Goal: Task Accomplishment & Management: Use online tool/utility

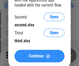
click at [39, 56] on span "Continue" at bounding box center [36, 56] width 15 height 4
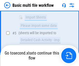
scroll to position [119, 0]
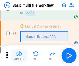
click at [19, 55] on img "button" at bounding box center [19, 53] width 6 height 6
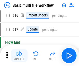
click at [19, 55] on img "button" at bounding box center [19, 53] width 6 height 6
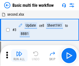
click at [19, 55] on img "button" at bounding box center [19, 53] width 6 height 6
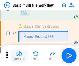
click at [19, 55] on img "button" at bounding box center [19, 53] width 6 height 6
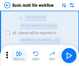
click at [19, 55] on img "button" at bounding box center [19, 53] width 6 height 6
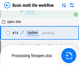
scroll to position [308, 0]
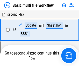
scroll to position [55, 0]
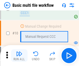
click at [19, 55] on img "button" at bounding box center [19, 53] width 6 height 6
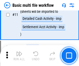
click at [19, 55] on img "button" at bounding box center [19, 53] width 6 height 6
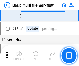
scroll to position [243, 0]
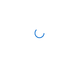
scroll to position [2, 0]
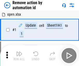
click at [19, 55] on img "button" at bounding box center [19, 53] width 6 height 6
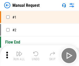
click at [19, 55] on img "button" at bounding box center [19, 53] width 6 height 6
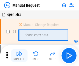
click at [19, 55] on img "button" at bounding box center [19, 53] width 6 height 6
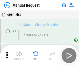
scroll to position [18, 0]
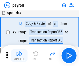
click at [19, 55] on img "button" at bounding box center [19, 53] width 6 height 6
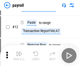
scroll to position [38, 0]
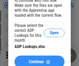
click at [39, 59] on span "Continue" at bounding box center [36, 61] width 15 height 4
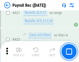
scroll to position [2458, 0]
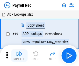
click at [19, 55] on img "button" at bounding box center [19, 53] width 6 height 6
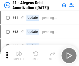
click at [19, 55] on img "button" at bounding box center [19, 53] width 6 height 6
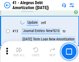
scroll to position [64, 0]
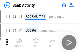
click at [19, 42] on img "button" at bounding box center [19, 40] width 6 height 6
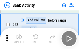
scroll to position [139, 0]
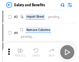
scroll to position [7, 0]
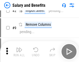
click at [19, 51] on img "button" at bounding box center [19, 49] width 6 height 6
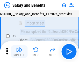
click at [19, 51] on img "button" at bounding box center [19, 49] width 6 height 6
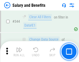
scroll to position [2426, 0]
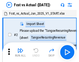
scroll to position [7, 0]
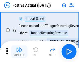
click at [19, 51] on img "button" at bounding box center [19, 49] width 6 height 6
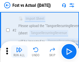
click at [19, 51] on img "button" at bounding box center [19, 49] width 6 height 6
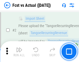
scroll to position [48, 0]
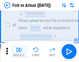
click at [19, 51] on img "button" at bounding box center [19, 49] width 6 height 6
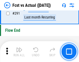
scroll to position [2452, 0]
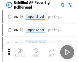
scroll to position [11, 0]
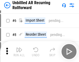
click at [19, 51] on img "button" at bounding box center [19, 49] width 6 height 6
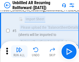
click at [19, 51] on img "button" at bounding box center [19, 49] width 6 height 6
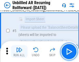
scroll to position [49, 0]
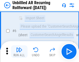
click at [19, 51] on img "button" at bounding box center [19, 49] width 6 height 6
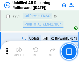
scroll to position [1760, 0]
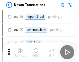
scroll to position [8, 0]
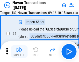
click at [19, 51] on img "button" at bounding box center [19, 49] width 6 height 6
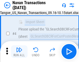
click at [19, 51] on img "button" at bounding box center [19, 49] width 6 height 6
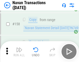
scroll to position [1680, 0]
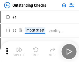
click at [19, 51] on img "button" at bounding box center [19, 49] width 6 height 6
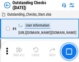
scroll to position [22, 0]
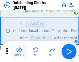
click at [19, 51] on img "button" at bounding box center [19, 49] width 6 height 6
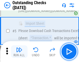
scroll to position [54, 0]
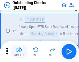
click at [19, 51] on img "button" at bounding box center [19, 49] width 6 height 6
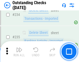
scroll to position [1573, 0]
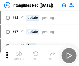
click at [19, 55] on img "button" at bounding box center [19, 53] width 6 height 6
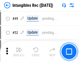
scroll to position [202, 0]
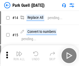
click at [19, 51] on img "button" at bounding box center [19, 53] width 6 height 6
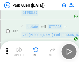
scroll to position [648, 0]
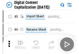
scroll to position [15, 0]
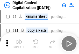
click at [19, 44] on img "button" at bounding box center [19, 42] width 6 height 6
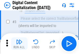
click at [19, 44] on img "button" at bounding box center [19, 42] width 6 height 6
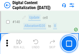
scroll to position [550, 0]
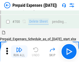
click at [19, 51] on img "button" at bounding box center [19, 49] width 6 height 6
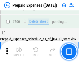
scroll to position [1394, 0]
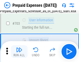
click at [19, 51] on img "button" at bounding box center [19, 49] width 6 height 6
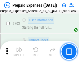
scroll to position [1425, 0]
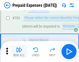
click at [19, 51] on img "button" at bounding box center [19, 49] width 6 height 6
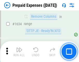
scroll to position [5045, 0]
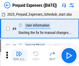
click at [19, 55] on img "button" at bounding box center [19, 53] width 6 height 6
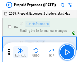
scroll to position [23, 0]
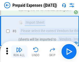
click at [19, 51] on img "button" at bounding box center [19, 49] width 6 height 6
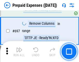
scroll to position [1804, 0]
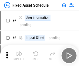
click at [19, 55] on img "button" at bounding box center [19, 53] width 6 height 6
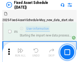
scroll to position [28, 0]
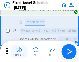
click at [19, 51] on img "button" at bounding box center [19, 49] width 6 height 6
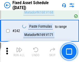
scroll to position [1605, 0]
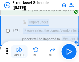
click at [19, 51] on img "button" at bounding box center [19, 49] width 6 height 6
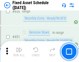
scroll to position [2316, 0]
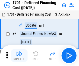
click at [19, 55] on img "button" at bounding box center [19, 53] width 6 height 6
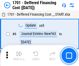
scroll to position [62, 0]
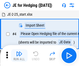
click at [19, 51] on img "button" at bounding box center [19, 53] width 6 height 6
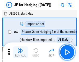
scroll to position [1, 0]
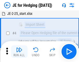
click at [19, 51] on img "button" at bounding box center [19, 49] width 6 height 6
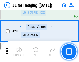
scroll to position [336, 0]
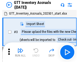
scroll to position [1, 0]
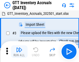
click at [19, 51] on img "button" at bounding box center [19, 49] width 6 height 6
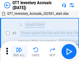
click at [19, 51] on img "button" at bounding box center [19, 49] width 6 height 6
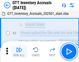
scroll to position [33, 0]
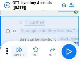
click at [19, 51] on img "button" at bounding box center [19, 49] width 6 height 6
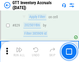
scroll to position [3933, 0]
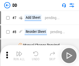
click at [19, 55] on img "button" at bounding box center [19, 53] width 6 height 6
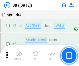
scroll to position [50, 0]
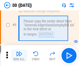
click at [19, 55] on img "button" at bounding box center [19, 53] width 6 height 6
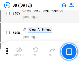
scroll to position [2318, 0]
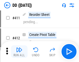
click at [19, 51] on img "button" at bounding box center [19, 49] width 6 height 6
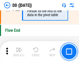
scroll to position [2480, 0]
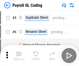
click at [19, 55] on img "button" at bounding box center [19, 53] width 6 height 6
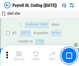
scroll to position [62, 0]
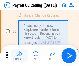
click at [19, 55] on img "button" at bounding box center [19, 53] width 6 height 6
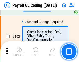
scroll to position [1216, 0]
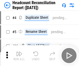
click at [19, 55] on img "button" at bounding box center [19, 53] width 6 height 6
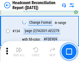
scroll to position [623, 0]
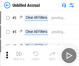
click at [19, 55] on img "button" at bounding box center [19, 53] width 6 height 6
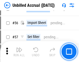
scroll to position [541, 0]
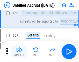
click at [19, 51] on img "button" at bounding box center [19, 49] width 6 height 6
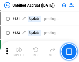
scroll to position [1543, 0]
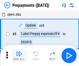
click at [19, 55] on img "button" at bounding box center [19, 53] width 6 height 6
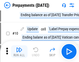
scroll to position [32, 0]
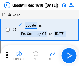
scroll to position [89, 0]
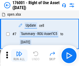
click at [19, 55] on img "button" at bounding box center [19, 53] width 6 height 6
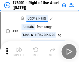
scroll to position [33, 0]
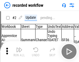
click at [19, 51] on img "button" at bounding box center [19, 49] width 6 height 6
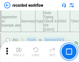
scroll to position [1620, 0]
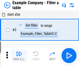
click at [19, 55] on img "button" at bounding box center [19, 53] width 6 height 6
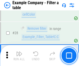
scroll to position [474, 0]
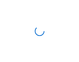
scroll to position [8, 0]
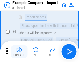
click at [19, 51] on img "button" at bounding box center [19, 49] width 6 height 6
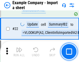
scroll to position [115, 0]
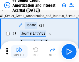
click at [19, 51] on img "button" at bounding box center [19, 49] width 6 height 6
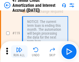
click at [19, 51] on img "button" at bounding box center [19, 49] width 6 height 6
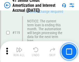
scroll to position [489, 0]
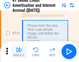
click at [19, 51] on img "button" at bounding box center [19, 49] width 6 height 6
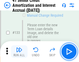
scroll to position [542, 0]
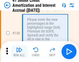
click at [19, 51] on img "button" at bounding box center [19, 49] width 6 height 6
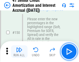
scroll to position [596, 0]
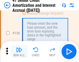
click at [19, 51] on img "button" at bounding box center [19, 49] width 6 height 6
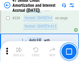
scroll to position [1160, 0]
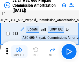
click at [19, 51] on img "button" at bounding box center [19, 49] width 6 height 6
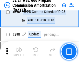
scroll to position [953, 0]
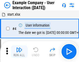
click at [19, 51] on img "button" at bounding box center [19, 49] width 6 height 6
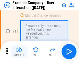
click at [19, 51] on img "button" at bounding box center [19, 49] width 6 height 6
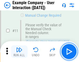
scroll to position [112, 0]
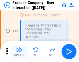
click at [19, 51] on img "button" at bounding box center [19, 49] width 6 height 6
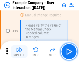
click at [19, 51] on img "button" at bounding box center [19, 49] width 6 height 6
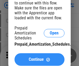
click at [39, 59] on span "Continue" at bounding box center [36, 59] width 15 height 4
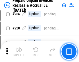
scroll to position [672, 0]
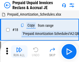
click at [19, 51] on img "button" at bounding box center [19, 49] width 6 height 6
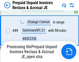
scroll to position [423, 0]
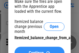
click at [39, 51] on span "Continue" at bounding box center [36, 53] width 15 height 4
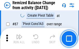
scroll to position [507, 0]
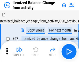
scroll to position [8, 0]
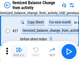
click at [19, 51] on img "button" at bounding box center [19, 49] width 6 height 6
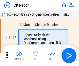
scroll to position [2, 0]
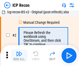
click at [19, 55] on img "button" at bounding box center [19, 53] width 6 height 6
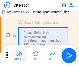
click at [19, 55] on img "button" at bounding box center [19, 53] width 6 height 6
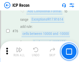
scroll to position [466, 0]
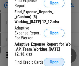
click at [54, 61] on span "Open" at bounding box center [54, 62] width 9 height 4
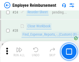
scroll to position [242, 0]
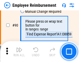
click at [19, 51] on img "button" at bounding box center [19, 49] width 6 height 6
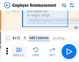
click at [19, 51] on img "button" at bounding box center [19, 49] width 6 height 6
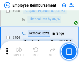
scroll to position [1311, 0]
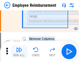
click at [19, 51] on img "button" at bounding box center [19, 49] width 6 height 6
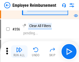
click at [19, 51] on img "button" at bounding box center [19, 49] width 6 height 6
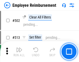
scroll to position [3293, 0]
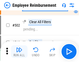
click at [19, 51] on img "button" at bounding box center [19, 49] width 6 height 6
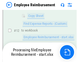
scroll to position [105, 0]
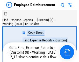
scroll to position [18, 0]
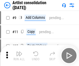
click at [19, 55] on img "button" at bounding box center [19, 53] width 6 height 6
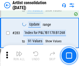
scroll to position [2143, 0]
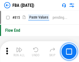
scroll to position [4594, 0]
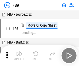
scroll to position [5, 0]
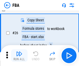
click at [19, 55] on img "button" at bounding box center [19, 53] width 6 height 6
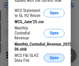
click at [54, 58] on span "Open" at bounding box center [54, 57] width 9 height 4
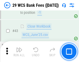
scroll to position [212, 0]
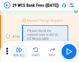
click at [19, 51] on img "button" at bounding box center [19, 49] width 6 height 6
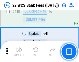
scroll to position [2509, 0]
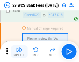
click at [19, 51] on img "button" at bounding box center [19, 49] width 6 height 6
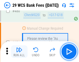
scroll to position [2672, 0]
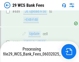
scroll to position [2666, 0]
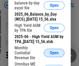
click at [54, 55] on span "Open" at bounding box center [54, 53] width 9 height 4
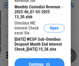
click at [39, 62] on span "Continue" at bounding box center [36, 64] width 15 height 4
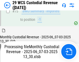
scroll to position [541, 0]
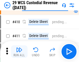
click at [19, 51] on img "button" at bounding box center [19, 49] width 6 height 6
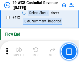
scroll to position [2475, 0]
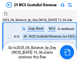
scroll to position [10, 0]
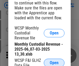
click at [54, 61] on span "Open" at bounding box center [54, 62] width 9 height 4
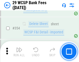
scroll to position [1722, 0]
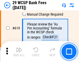
click at [19, 51] on img "button" at bounding box center [19, 49] width 6 height 6
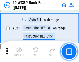
scroll to position [2987, 0]
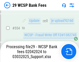
scroll to position [2603, 0]
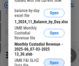
click at [54, 61] on span "Open" at bounding box center [54, 62] width 9 height 4
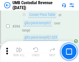
scroll to position [1908, 0]
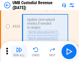
click at [19, 51] on img "button" at bounding box center [19, 49] width 6 height 6
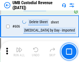
scroll to position [2991, 0]
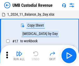
scroll to position [4, 0]
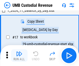
click at [19, 55] on img "button" at bounding box center [19, 53] width 6 height 6
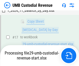
scroll to position [102, 0]
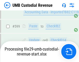
scroll to position [2957, 0]
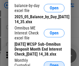
click at [54, 63] on span "Open" at bounding box center [54, 65] width 9 height 4
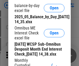
scroll to position [98, 0]
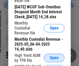
click at [54, 60] on span "Open" at bounding box center [54, 57] width 9 height 4
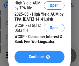
click at [39, 59] on span "Continue" at bounding box center [36, 56] width 15 height 4
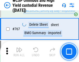
scroll to position [4222, 0]
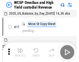
scroll to position [3, 0]
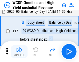
click at [19, 51] on img "button" at bounding box center [19, 49] width 6 height 6
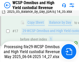
scroll to position [108, 0]
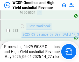
scroll to position [257, 0]
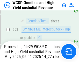
scroll to position [505, 0]
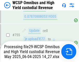
scroll to position [4210, 0]
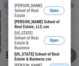
click at [55, 65] on span "Open" at bounding box center [59, 67] width 9 height 4
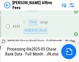
scroll to position [1352, 0]
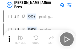
scroll to position [5, 0]
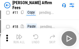
click at [19, 38] on img "button" at bounding box center [19, 36] width 6 height 6
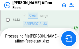
scroll to position [1359, 0]
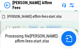
scroll to position [1176, 0]
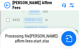
scroll to position [1389, 0]
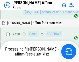
scroll to position [1147, 0]
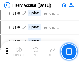
scroll to position [1116, 0]
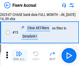
click at [19, 55] on img "button" at bounding box center [19, 53] width 6 height 6
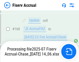
scroll to position [1363, 0]
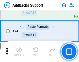
scroll to position [377, 0]
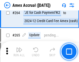
scroll to position [1518, 0]
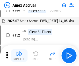
click at [19, 55] on img "button" at bounding box center [19, 53] width 6 height 6
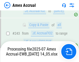
scroll to position [1512, 0]
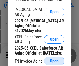
click at [54, 59] on span "Open" at bounding box center [54, 61] width 9 height 4
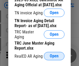
click at [54, 54] on span "Open" at bounding box center [54, 56] width 9 height 4
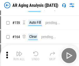
scroll to position [197, 0]
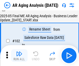
click at [19, 55] on img "button" at bounding box center [19, 53] width 6 height 6
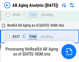
scroll to position [803, 0]
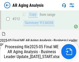
scroll to position [797, 0]
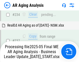
scroll to position [819, 0]
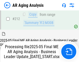
scroll to position [797, 0]
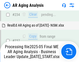
scroll to position [797, 0]
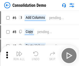
click at [19, 55] on img "button" at bounding box center [19, 53] width 6 height 6
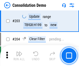
scroll to position [1625, 0]
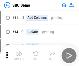
click at [19, 55] on img "button" at bounding box center [19, 53] width 6 height 6
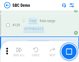
scroll to position [840, 0]
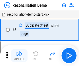
click at [19, 55] on img "button" at bounding box center [19, 53] width 6 height 6
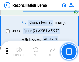
scroll to position [615, 0]
